Goal: Task Accomplishment & Management: Manage account settings

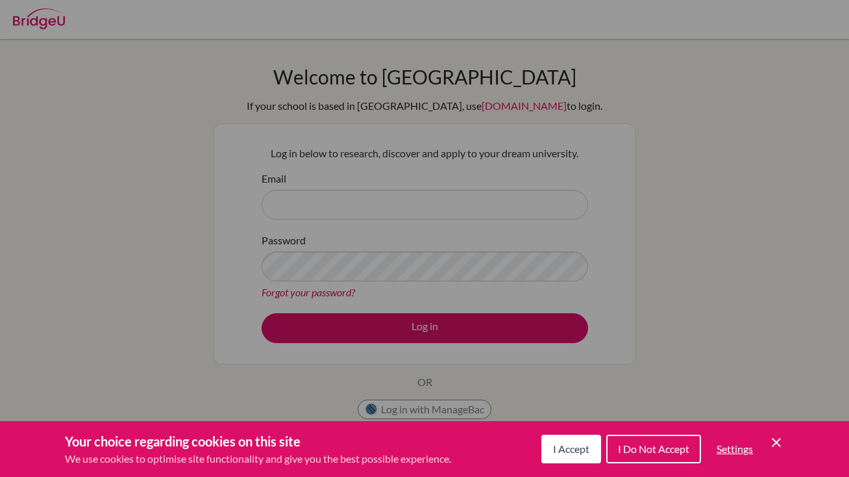
click at [572, 449] on span "I Accept" at bounding box center [571, 448] width 36 height 12
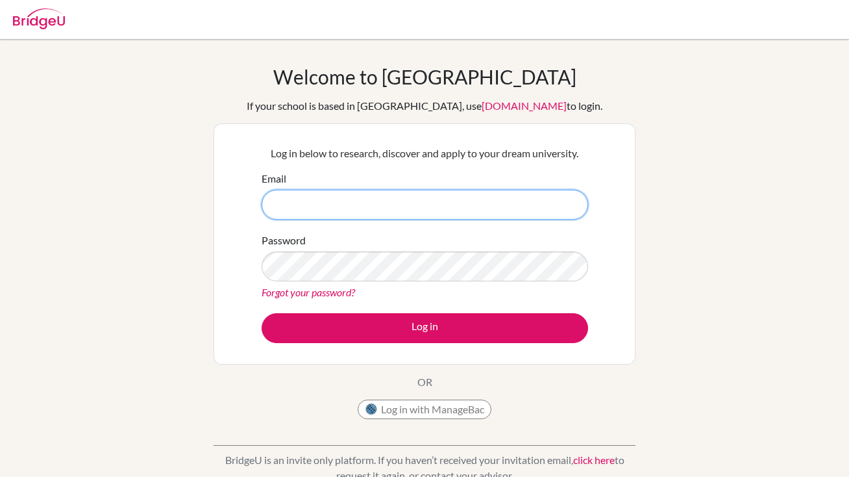
click at [368, 213] on input "Email" at bounding box center [425, 205] width 327 height 30
click at [564, 209] on input "Email" at bounding box center [425, 205] width 327 height 30
click at [363, 205] on input "Email" at bounding box center [425, 205] width 327 height 30
type input "[EMAIL_ADDRESS][DOMAIN_NAME]"
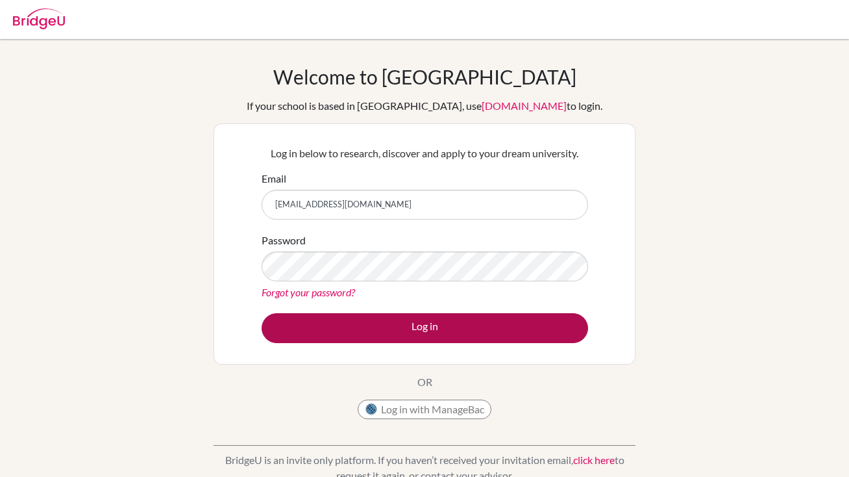
click at [442, 326] on button "Log in" at bounding box center [425, 328] width 327 height 30
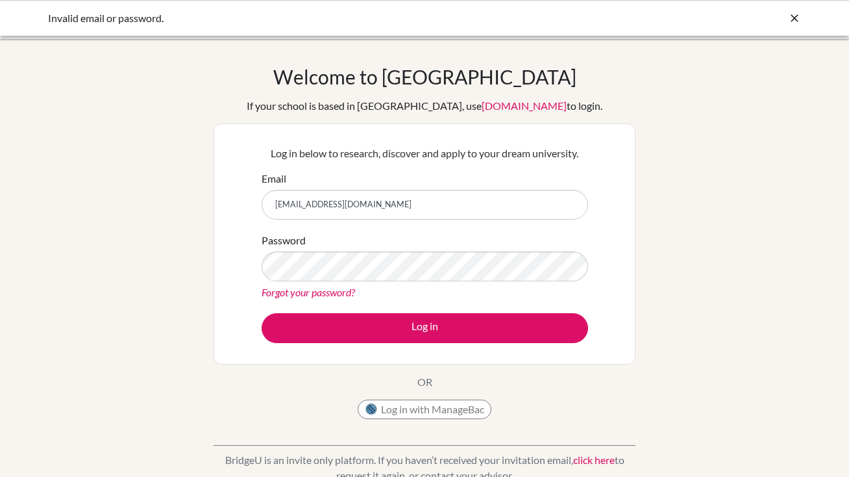
click at [492, 243] on div "Password Forgot your password?" at bounding box center [425, 266] width 327 height 68
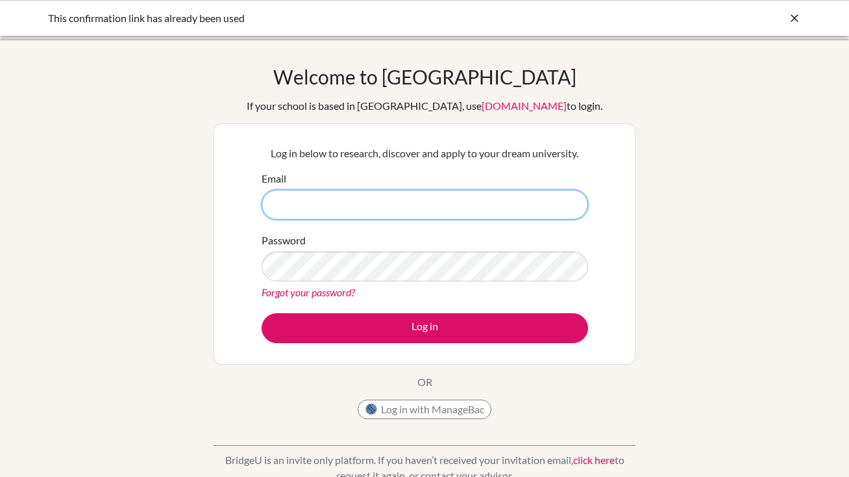
type input "[EMAIL_ADDRESS][DOMAIN_NAME]"
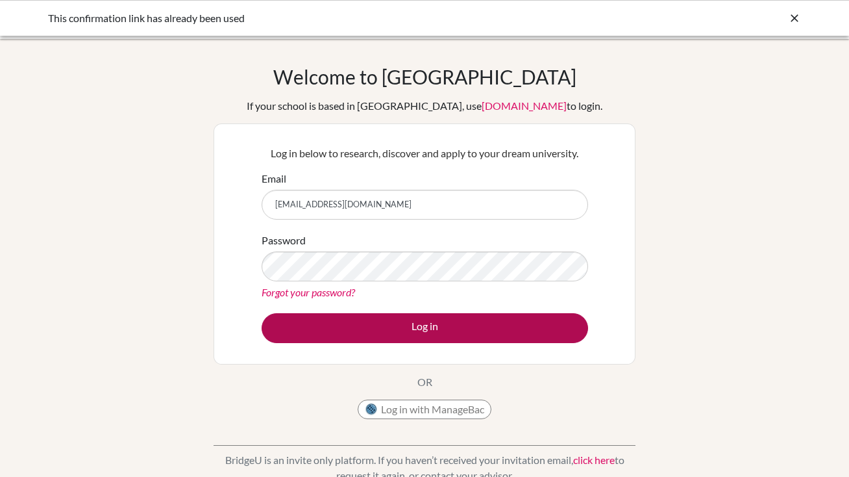
click at [439, 327] on button "Log in" at bounding box center [425, 328] width 327 height 30
